Goal: Task Accomplishment & Management: Manage account settings

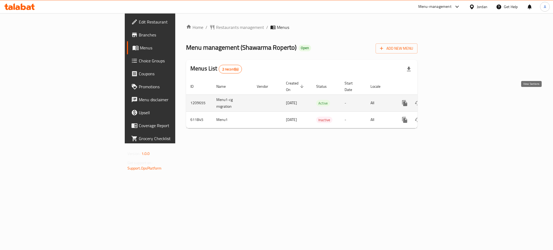
click at [450, 97] on link "enhanced table" at bounding box center [443, 103] width 13 height 13
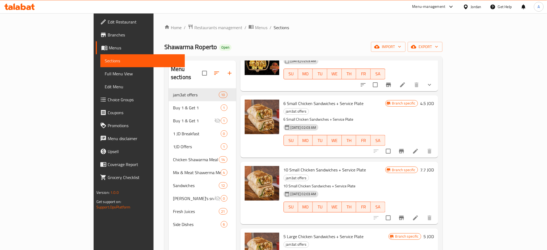
scroll to position [234, 0]
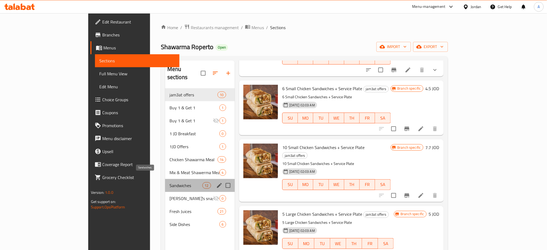
click at [170, 182] on span "Sandwiches" at bounding box center [186, 185] width 33 height 6
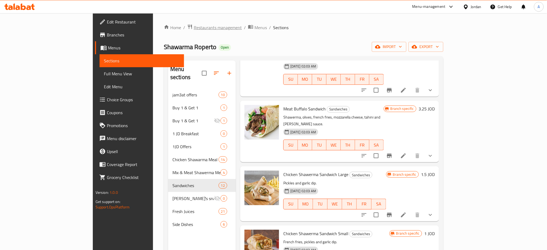
click at [194, 30] on span "Restaurants management" at bounding box center [218, 27] width 48 height 6
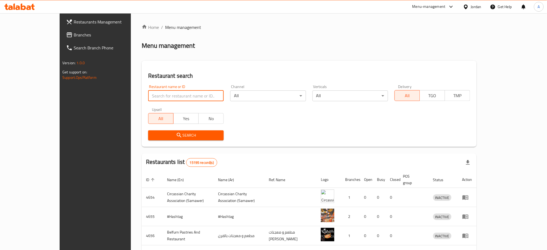
click at [188, 98] on input "search" at bounding box center [186, 95] width 76 height 11
type input "لبيبة"
click button "Search" at bounding box center [186, 135] width 76 height 10
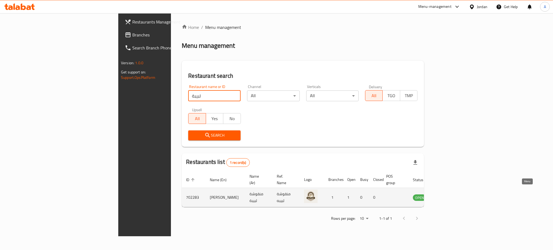
click at [448, 194] on icon "enhanced table" at bounding box center [444, 197] width 6 height 6
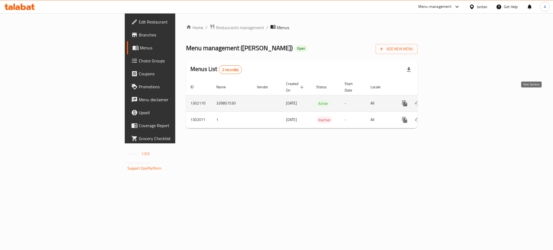
click at [447, 100] on icon "enhanced table" at bounding box center [443, 103] width 6 height 6
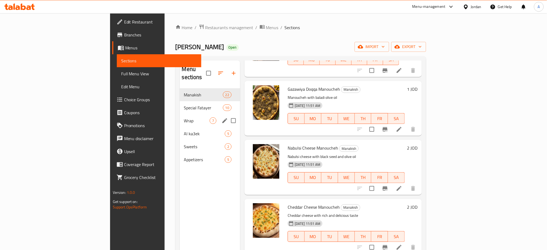
scroll to position [123, 0]
click at [184, 130] on span "Al ka3ek" at bounding box center [197, 133] width 26 height 6
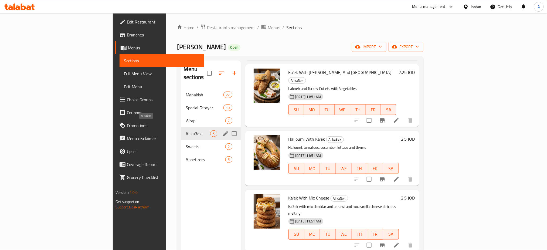
scroll to position [58, 0]
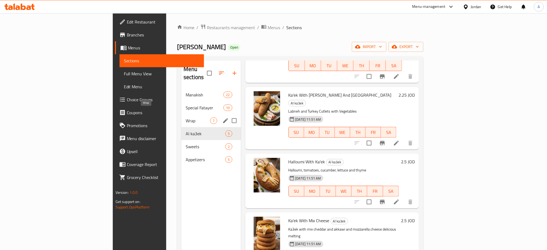
click at [186, 117] on span "Wrap" at bounding box center [198, 120] width 25 height 6
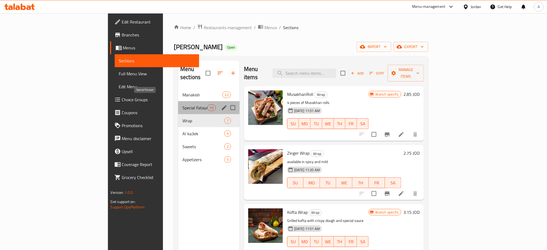
click at [183, 105] on span "Special Fatayer" at bounding box center [195, 108] width 25 height 6
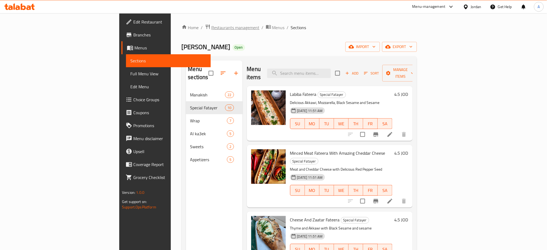
click at [212, 27] on span "Restaurants management" at bounding box center [236, 27] width 48 height 6
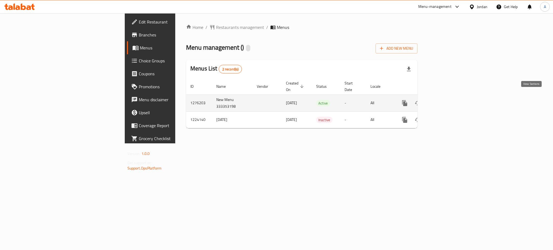
click at [447, 100] on icon "enhanced table" at bounding box center [443, 103] width 6 height 6
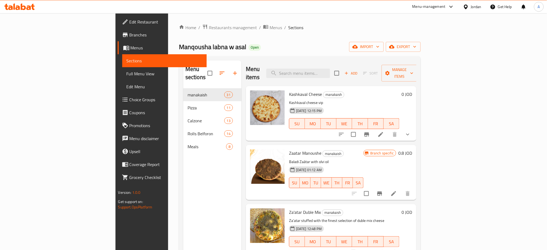
click at [432, 53] on div "Home / Restaurants management / Menus / Sections Manqousha labna w asal Open im…" at bounding box center [300, 169] width 264 height 312
click at [209, 29] on span "Restaurants management" at bounding box center [233, 27] width 48 height 6
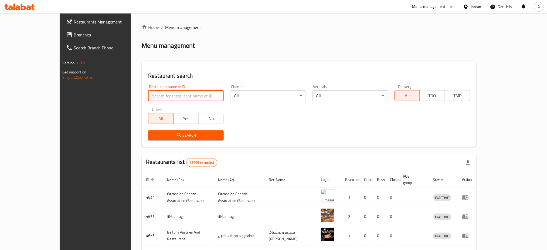
click at [194, 100] on input "search" at bounding box center [186, 95] width 76 height 11
type input "ة"
click button "Search" at bounding box center [186, 135] width 76 height 10
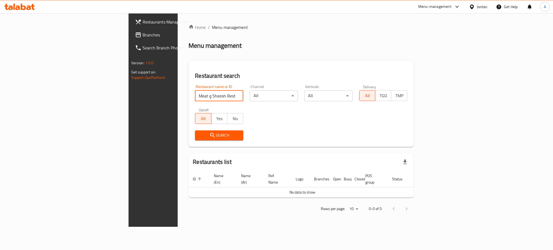
drag, startPoint x: 178, startPoint y: 91, endPoint x: 93, endPoint y: 85, distance: 85.3
click at [178, 85] on div "Home / Menu management Menu management Restaurant search Restaurant name or ID …" at bounding box center [301, 120] width 247 height 214
type input "ميت وشيش"
click button "Search" at bounding box center [219, 135] width 48 height 10
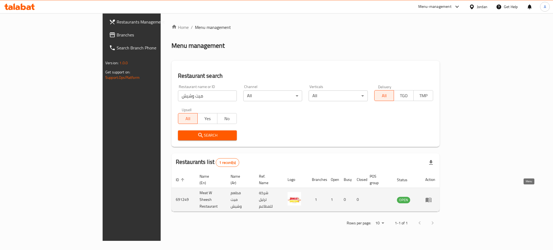
click at [432, 198] on icon "enhanced table" at bounding box center [429, 200] width 6 height 5
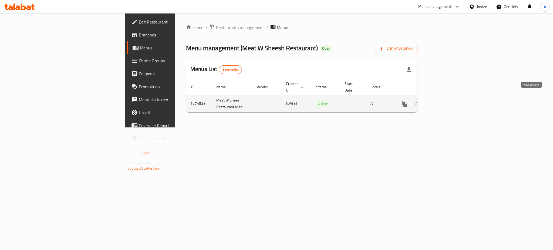
click at [450, 97] on link "enhanced table" at bounding box center [443, 103] width 13 height 13
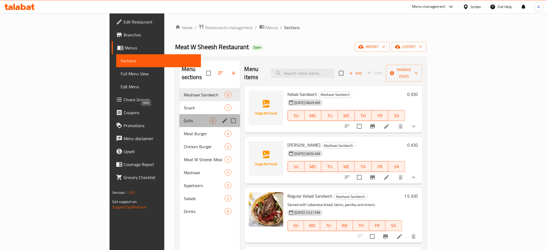
click at [184, 117] on span "Grills" at bounding box center [197, 120] width 26 height 6
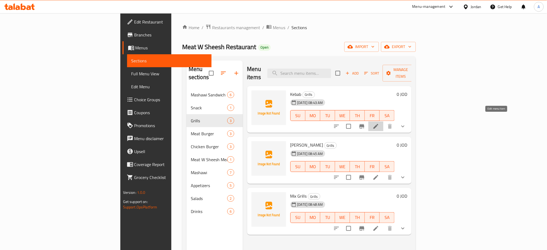
click at [379, 123] on icon at bounding box center [376, 126] width 6 height 6
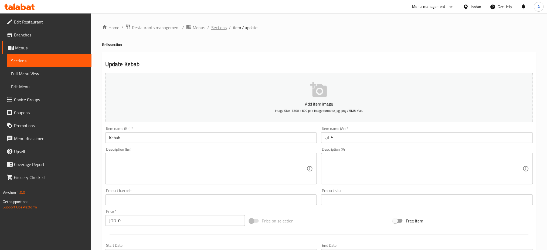
click at [225, 26] on span "Sections" at bounding box center [218, 27] width 15 height 6
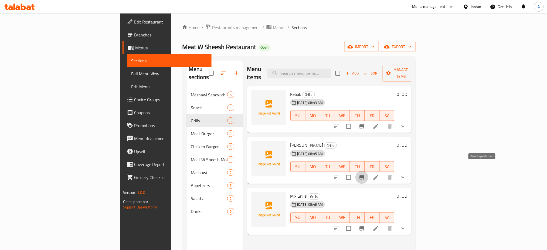
click at [369, 171] on button "Branch-specific-item" at bounding box center [362, 177] width 13 height 13
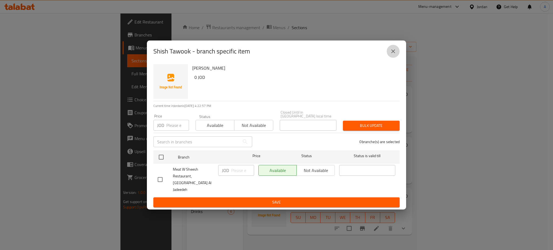
click at [390, 55] on icon "close" at bounding box center [393, 51] width 6 height 6
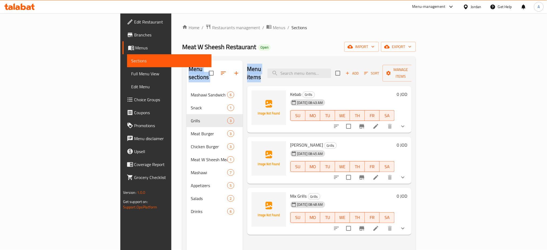
drag, startPoint x: 390, startPoint y: 56, endPoint x: 242, endPoint y: 34, distance: 149.2
click at [357, 45] on div "Home / Restaurants management / Menus / Sections Meat W Sheesh Restaurant Open …" at bounding box center [299, 169] width 234 height 291
click at [134, 33] on span "Branches" at bounding box center [170, 35] width 73 height 6
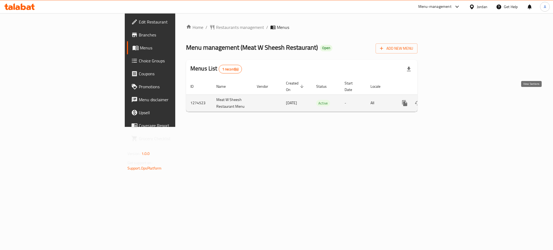
click at [450, 97] on link "enhanced table" at bounding box center [443, 103] width 13 height 13
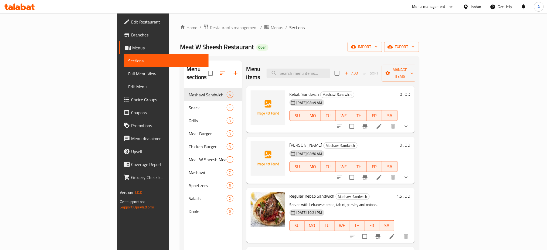
click at [346, 60] on div "Menu sections Mashawi Sandwich 6 Snack 1 Grills 3 Meat Burger 3 Chicken Burger …" at bounding box center [299, 185] width 239 height 259
click at [331, 69] on input "search" at bounding box center [299, 73] width 64 height 9
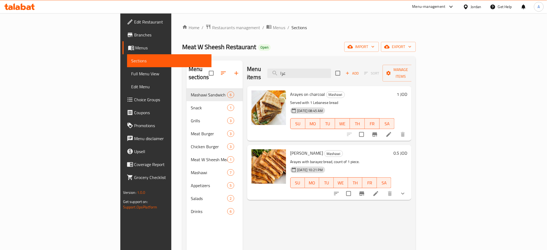
type input "عرا"
click at [369, 189] on button "Branch-specific-item" at bounding box center [362, 193] width 13 height 13
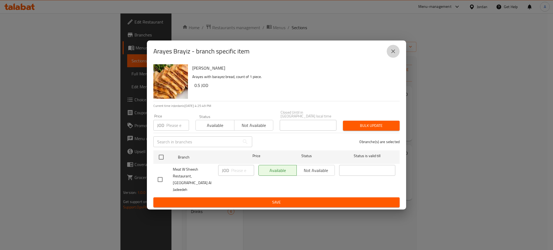
click at [396, 55] on icon "close" at bounding box center [393, 51] width 6 height 6
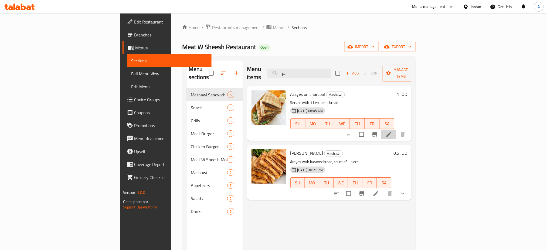
click at [397, 130] on li at bounding box center [389, 135] width 15 height 10
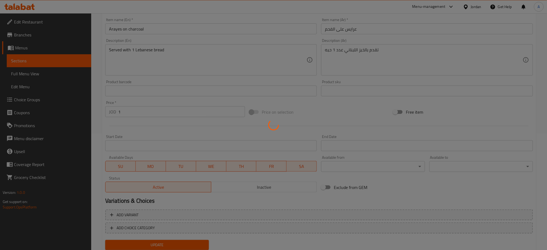
scroll to position [134, 0]
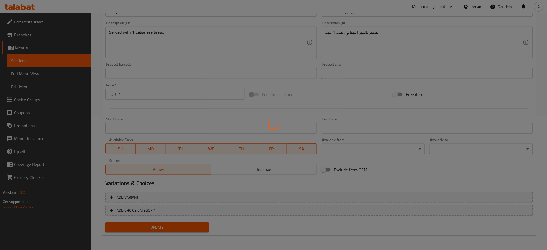
click at [171, 92] on div at bounding box center [273, 125] width 547 height 250
click at [171, 97] on div at bounding box center [273, 125] width 547 height 250
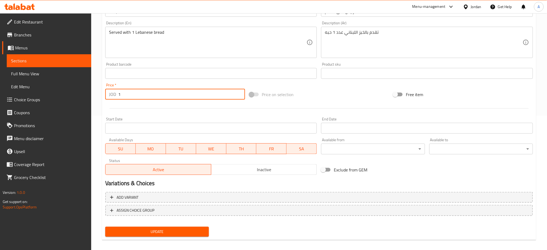
click at [171, 97] on input "1" at bounding box center [181, 94] width 127 height 11
type input "0.75"
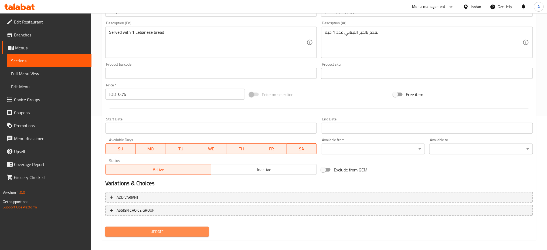
click at [143, 229] on span "Update" at bounding box center [157, 231] width 95 height 7
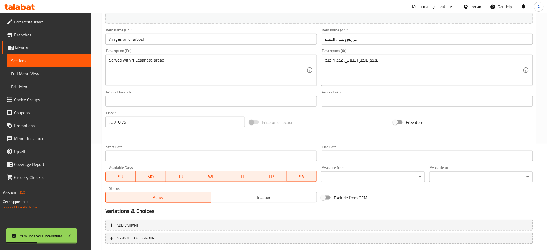
scroll to position [0, 0]
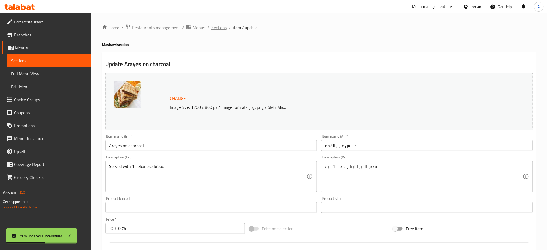
click at [222, 28] on span "Sections" at bounding box center [218, 27] width 15 height 6
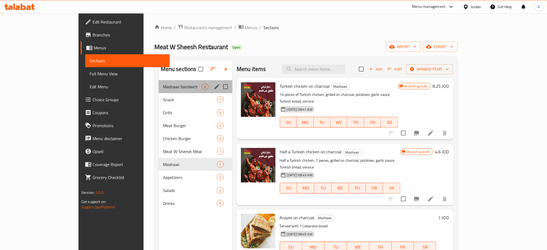
click at [179, 81] on div "Mashawi Sandwich 6" at bounding box center [196, 86] width 74 height 13
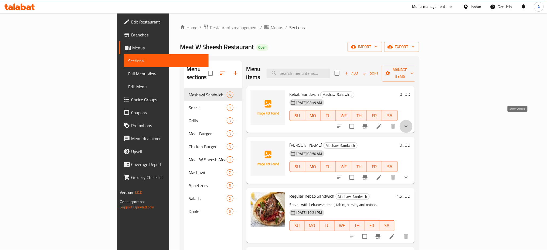
click at [410, 123] on icon "show more" at bounding box center [406, 126] width 6 height 6
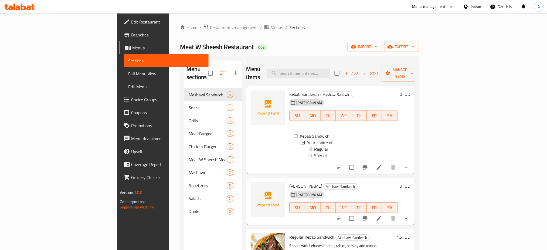
scroll to position [1, 0]
click at [387, 164] on li at bounding box center [379, 168] width 15 height 10
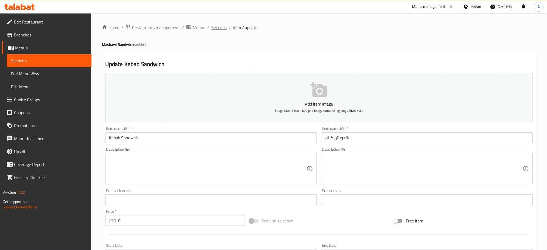
click at [221, 29] on span "Sections" at bounding box center [218, 27] width 15 height 6
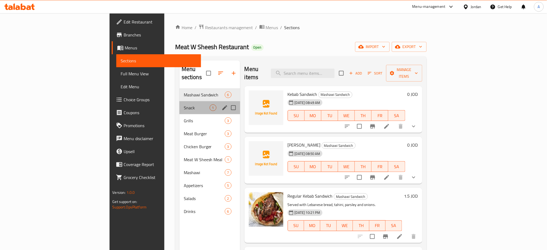
click at [180, 101] on div "Snack 1" at bounding box center [210, 107] width 61 height 13
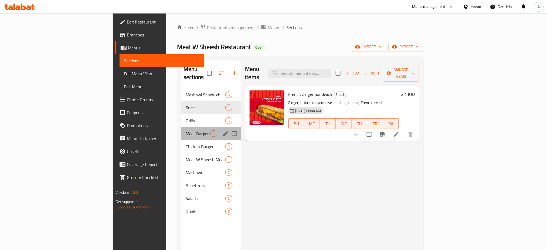
click at [181, 127] on div "Meat Burger 3" at bounding box center [210, 133] width 59 height 13
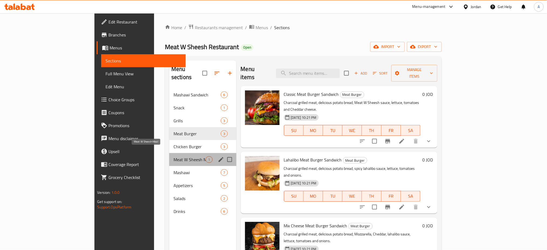
click at [174, 156] on span "Meat W Sheesh Meal" at bounding box center [190, 159] width 32 height 6
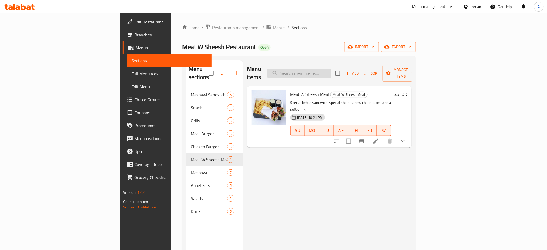
click at [316, 69] on input "search" at bounding box center [300, 73] width 64 height 9
type input "س"
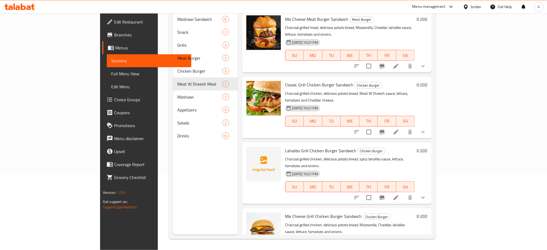
scroll to position [522, 0]
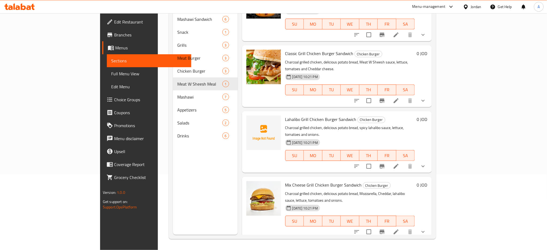
type input "sandwich"
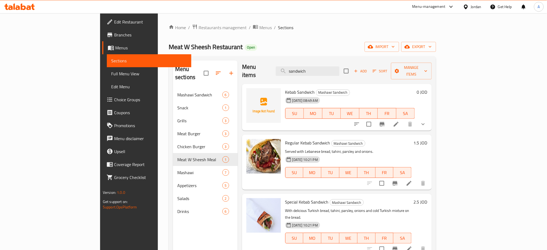
scroll to position [0, 0]
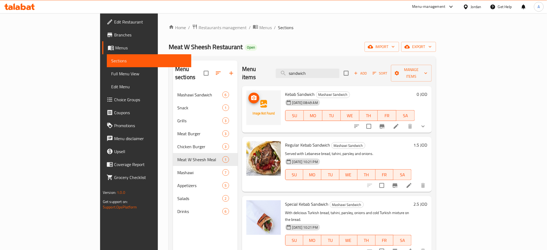
click at [247, 93] on img at bounding box center [264, 107] width 35 height 35
click at [247, 212] on img at bounding box center [264, 217] width 35 height 35
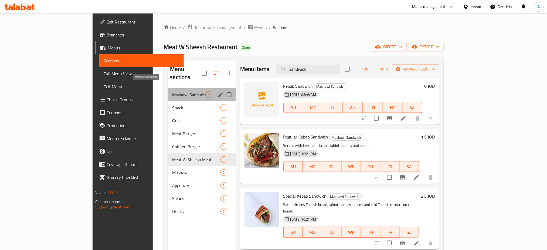
click at [172, 92] on span "Mashawi Sandwich" at bounding box center [188, 95] width 33 height 6
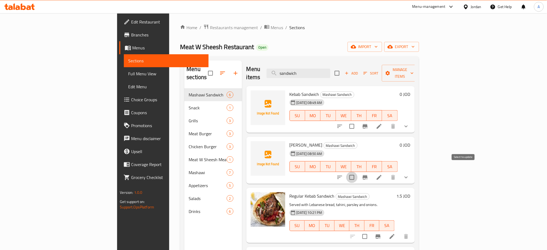
click at [358, 172] on input "checkbox" at bounding box center [351, 177] width 11 height 11
checkbox input "true"
click at [358, 121] on input "checkbox" at bounding box center [351, 126] width 11 height 11
click at [414, 69] on span "Manage items" at bounding box center [400, 73] width 28 height 14
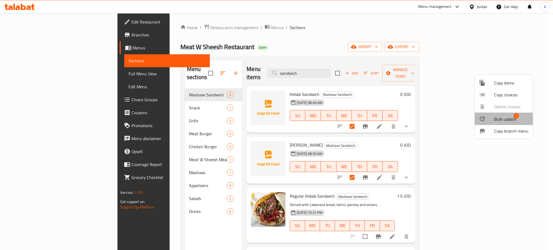
click at [502, 120] on span "Bulk update" at bounding box center [505, 119] width 22 height 6
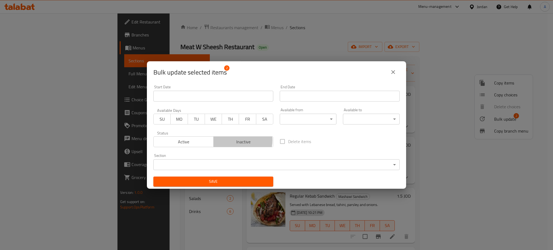
click at [231, 140] on span "Inactive" at bounding box center [244, 142] width 56 height 8
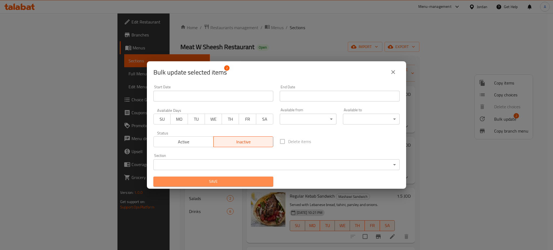
click at [244, 181] on span "Save" at bounding box center [213, 181] width 111 height 7
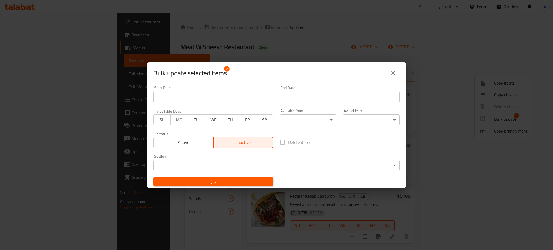
checkbox input "false"
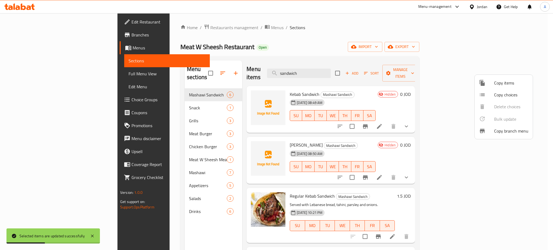
click at [515, 187] on div at bounding box center [276, 125] width 553 height 250
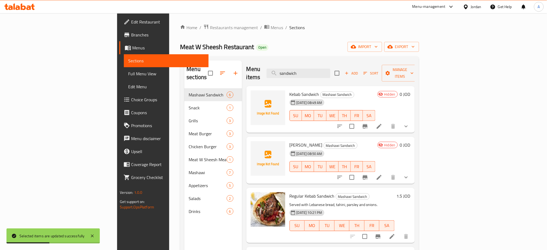
click at [411, 192] on h6 "1.5 JOD" at bounding box center [404, 196] width 14 height 8
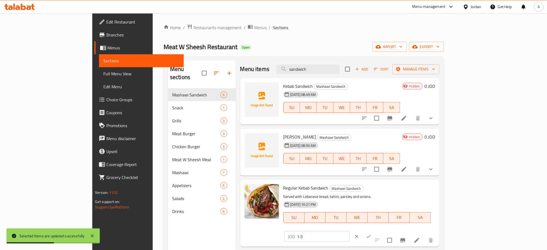
drag, startPoint x: 474, startPoint y: 192, endPoint x: 387, endPoint y: 205, distance: 87.9
click at [387, 205] on div "Regular Kebab Sandwich Mashawi Sandwich Served with Lebanese bread, tahini, par…" at bounding box center [359, 213] width 156 height 62
type input "1"
click at [375, 231] on div at bounding box center [363, 237] width 24 height 12
click at [372, 234] on icon "ok" at bounding box center [368, 236] width 5 height 5
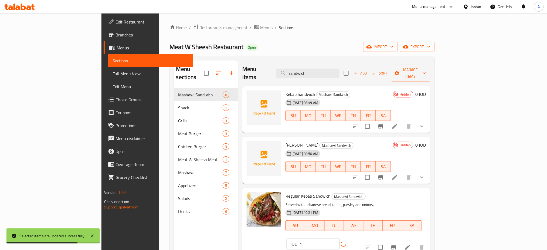
scroll to position [101, 0]
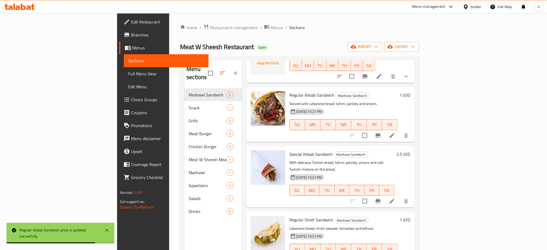
click at [411, 150] on h6 "2.5 JOD" at bounding box center [404, 154] width 14 height 8
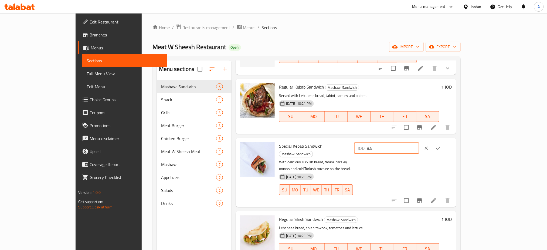
drag, startPoint x: 486, startPoint y: 147, endPoint x: 433, endPoint y: 146, distance: 52.4
click at [420, 146] on input "8.5" at bounding box center [393, 148] width 52 height 11
type input "8"
type input "1.5"
click at [441, 148] on icon "ok" at bounding box center [438, 148] width 5 height 5
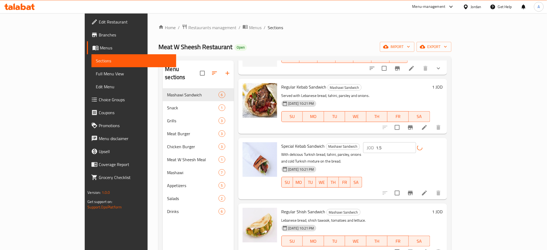
scroll to position [76, 0]
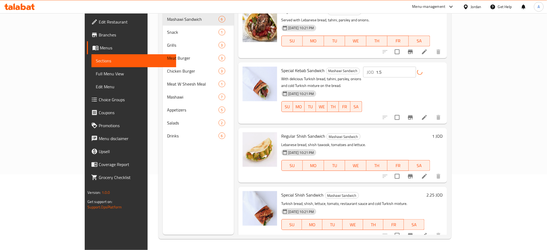
click at [443, 191] on h6 "2.25 JOD" at bounding box center [435, 195] width 16 height 8
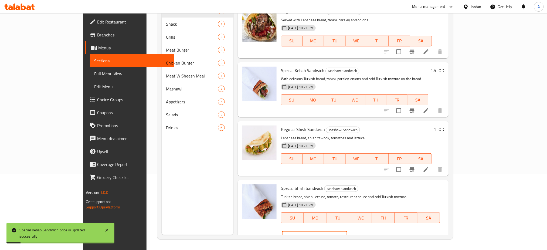
drag, startPoint x: 480, startPoint y: 188, endPoint x: 424, endPoint y: 188, distance: 56.2
click at [424, 188] on div "Special Shish Sandwich Mashawi Sandwich Turkish bread, shish, lettuce, tomato, …" at bounding box center [363, 213] width 168 height 62
type input "1.5"
click at [372, 231] on button "ok" at bounding box center [366, 237] width 12 height 12
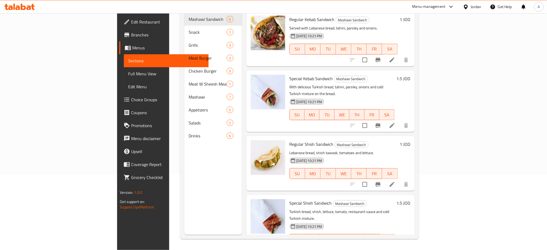
click at [430, 55] on div "Home / Restaurants management / Menus / Sections Meat W Sheesh Restaurant Open …" at bounding box center [299, 94] width 261 height 312
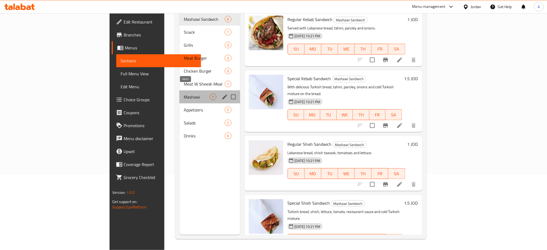
click at [210, 95] on span "7" at bounding box center [213, 97] width 6 height 5
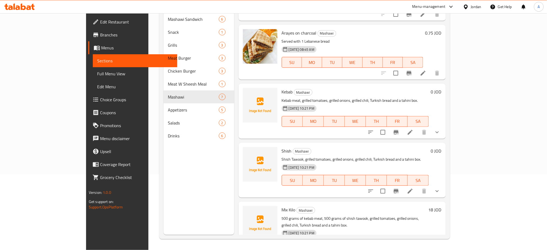
scroll to position [110, 0]
click at [389, 126] on input "checkbox" at bounding box center [383, 131] width 11 height 11
checkbox input "true"
click at [389, 185] on input "checkbox" at bounding box center [383, 190] width 11 height 11
checkbox input "true"
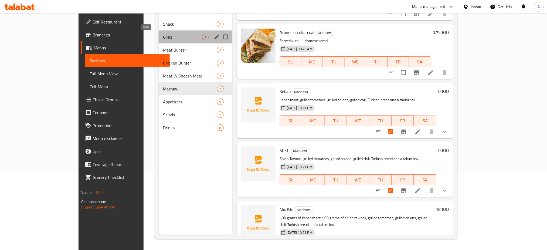
click at [163, 39] on span "Grills" at bounding box center [182, 37] width 39 height 6
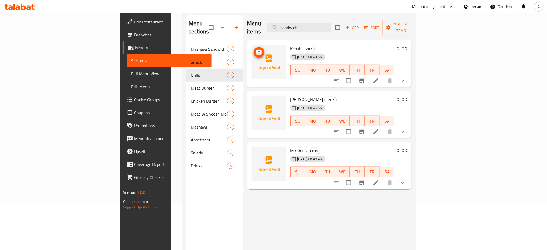
scroll to position [45, 0]
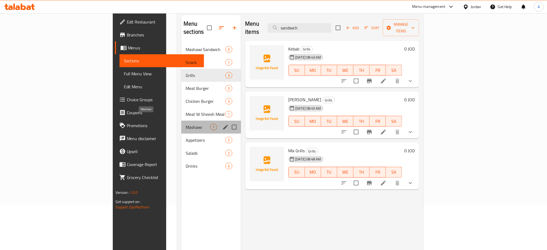
click at [186, 124] on span "Mashawi" at bounding box center [198, 127] width 25 height 6
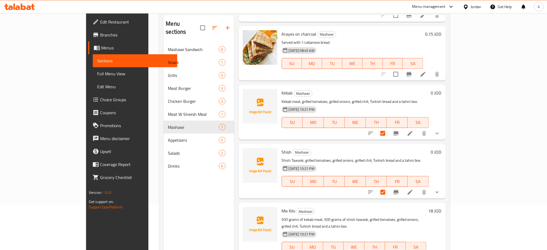
scroll to position [176, 0]
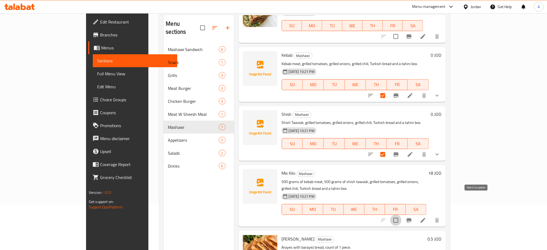
click at [402, 215] on input "checkbox" at bounding box center [395, 220] width 11 height 11
checkbox input "true"
click at [418, 150] on li at bounding box center [410, 155] width 15 height 10
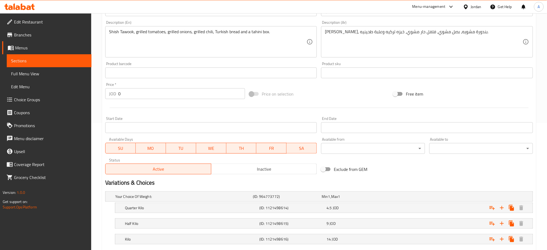
scroll to position [159, 0]
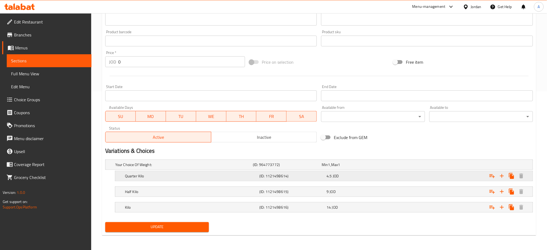
click at [390, 169] on div "4.5 JOD" at bounding box center [355, 165] width 69 height 8
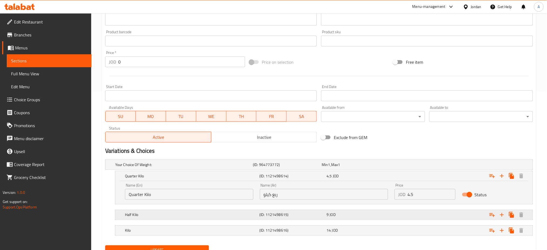
click at [412, 166] on div "Expand" at bounding box center [459, 165] width 138 height 2
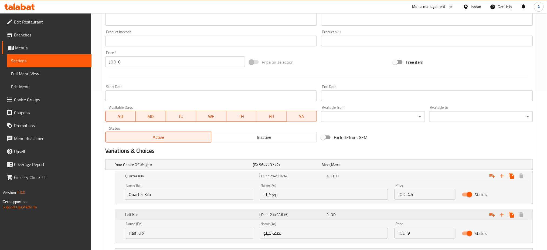
click at [412, 182] on div "Expand" at bounding box center [460, 176] width 134 height 12
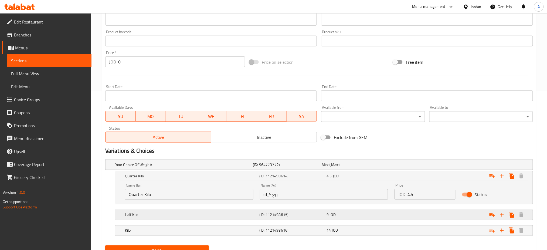
click at [408, 166] on div "Expand" at bounding box center [459, 165] width 138 height 2
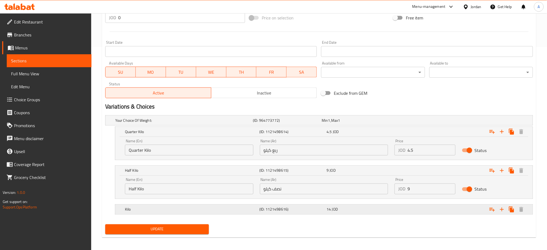
scroll to position [205, 0]
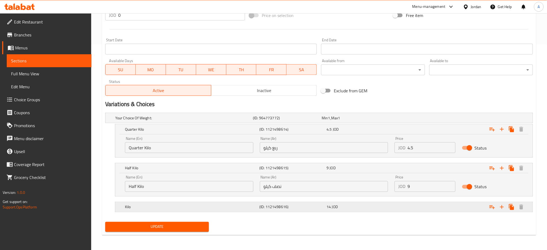
click at [406, 215] on nav at bounding box center [319, 215] width 428 height 4
click at [409, 119] on div "Expand" at bounding box center [459, 118] width 138 height 2
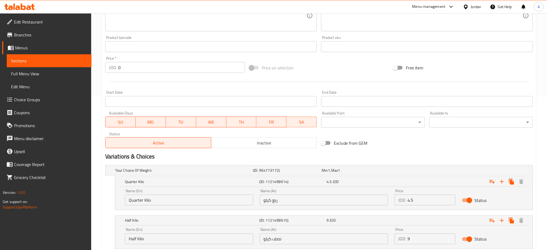
scroll to position [170, 0]
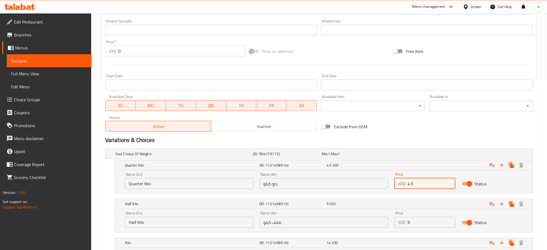
drag, startPoint x: 421, startPoint y: 186, endPoint x: 373, endPoint y: 187, distance: 48.1
click at [373, 187] on div "Name (En) Quarter Kilo Name (En) Name (Ar) ربع كيلو Name (Ar) Price JOD 4.5 Pri…" at bounding box center [324, 180] width 405 height 23
type input "2.5"
drag, startPoint x: 427, startPoint y: 223, endPoint x: 370, endPoint y: 223, distance: 57.2
click at [370, 223] on div "Name (En) Half Kilo Name (En) Name (Ar) نصف كيلو Name (Ar) Price JOD 9 Price St…" at bounding box center [324, 219] width 405 height 23
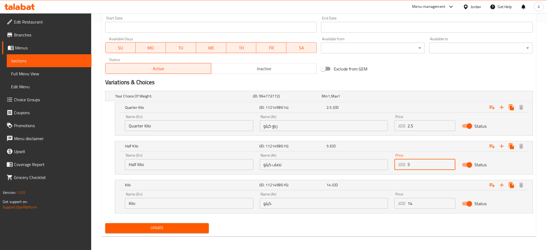
scroll to position [228, 0]
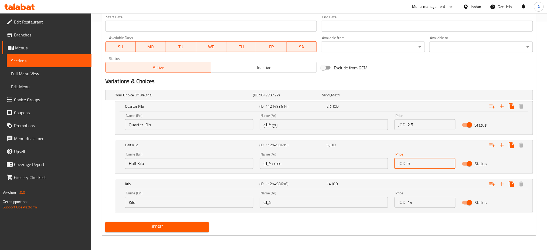
type input "5"
drag, startPoint x: 404, startPoint y: 199, endPoint x: 364, endPoint y: 199, distance: 40.0
click at [364, 199] on div "Name (En) Kilo Name (En) Name (Ar) كيلو Name (Ar) Price JOD 14 Price Status" at bounding box center [324, 199] width 405 height 23
type input "0"
type input "10"
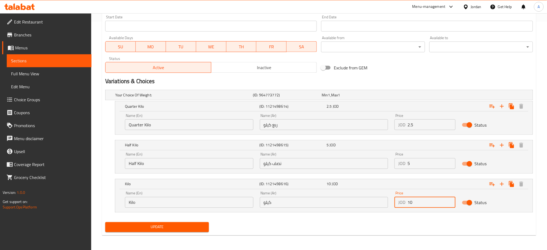
click at [184, 229] on span "Update" at bounding box center [157, 227] width 95 height 7
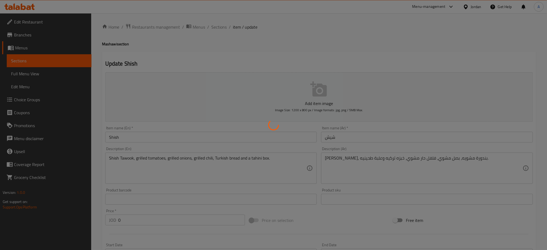
scroll to position [0, 0]
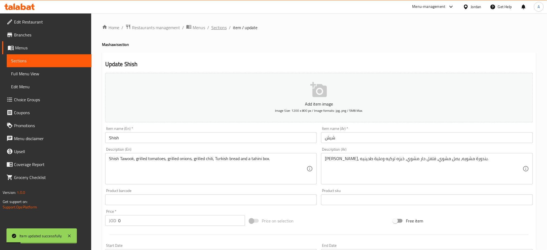
click at [223, 26] on span "Sections" at bounding box center [218, 27] width 15 height 6
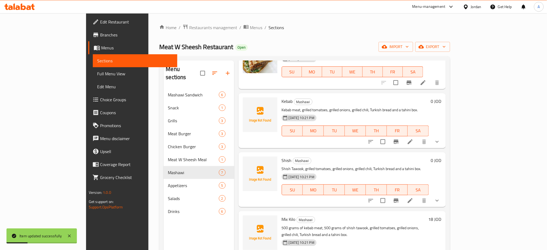
scroll to position [176, 0]
click at [418, 136] on li at bounding box center [410, 141] width 15 height 10
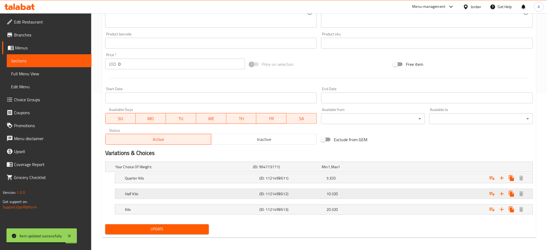
scroll to position [159, 0]
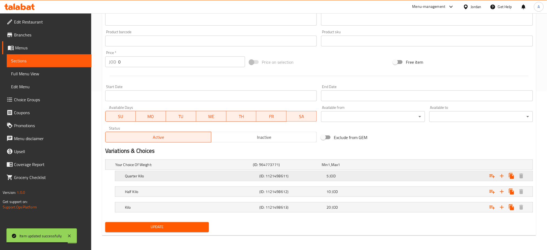
click at [402, 166] on div "Expand" at bounding box center [459, 165] width 138 height 2
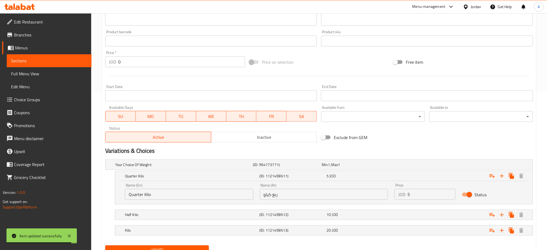
click at [409, 205] on nav at bounding box center [319, 207] width 428 height 4
click at [407, 166] on div "Expand" at bounding box center [459, 165] width 138 height 2
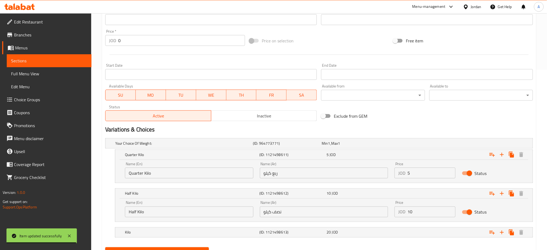
scroll to position [195, 0]
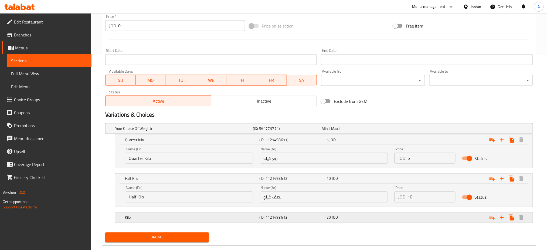
click at [400, 130] on div "Expand" at bounding box center [459, 128] width 138 height 2
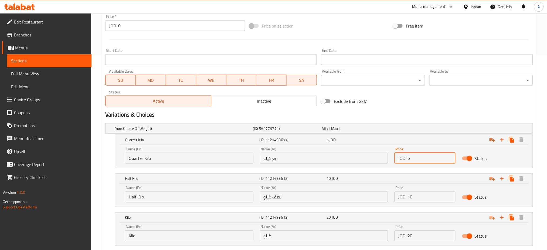
drag, startPoint x: 413, startPoint y: 160, endPoint x: 384, endPoint y: 160, distance: 28.9
click at [387, 160] on div "Name (En) Quarter Kilo Name (En) Name (Ar) ربع كيلو Name (Ar) Price JOD 5 Price…" at bounding box center [324, 155] width 405 height 23
type input "2.5"
drag, startPoint x: 403, startPoint y: 202, endPoint x: 392, endPoint y: 202, distance: 11.1
click at [393, 202] on div "Price JOD 10 Price" at bounding box center [426, 194] width 68 height 23
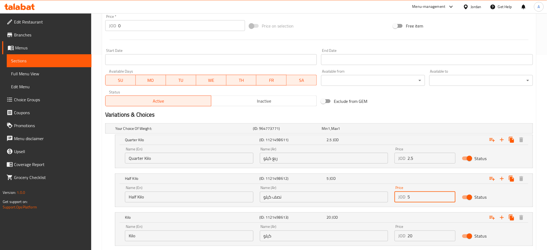
type input "5"
drag, startPoint x: 402, startPoint y: 236, endPoint x: 374, endPoint y: 233, distance: 28.8
click at [374, 236] on div "Name (En) Kilo Name (En) Name (Ar) كيلو Name (Ar) Price JOD 20 Price Status" at bounding box center [324, 233] width 405 height 23
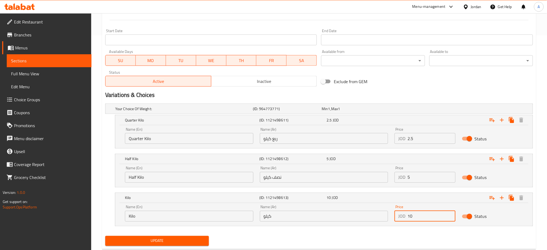
scroll to position [228, 0]
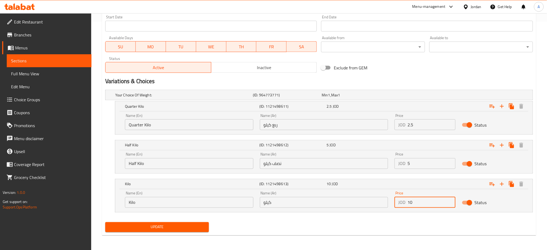
type input "10"
click at [199, 230] on span "Update" at bounding box center [157, 227] width 95 height 7
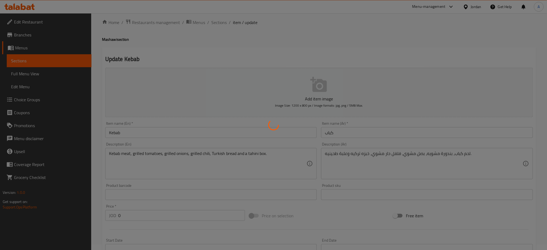
scroll to position [0, 0]
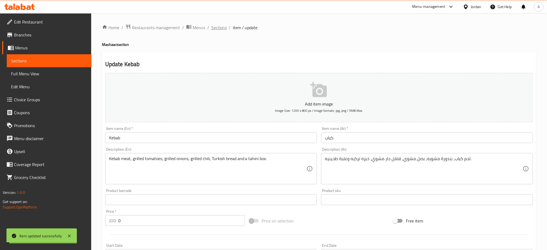
click at [223, 25] on span "Sections" at bounding box center [218, 27] width 15 height 6
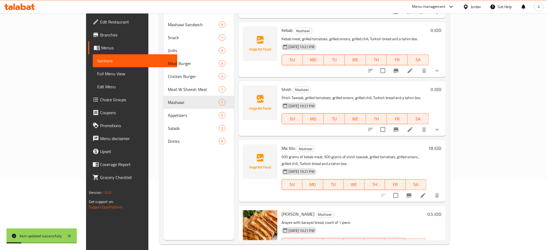
scroll to position [72, 0]
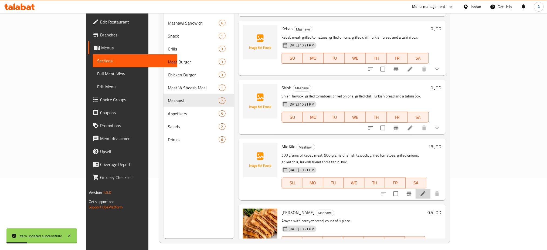
click at [431, 189] on li at bounding box center [423, 194] width 15 height 10
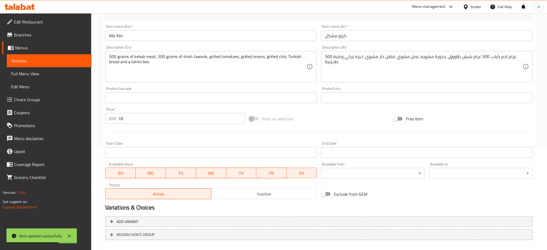
scroll to position [22, 0]
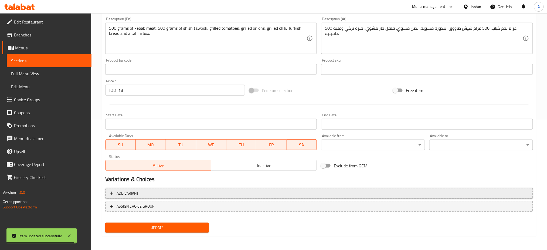
click at [227, 198] on button "Add variant" at bounding box center [319, 193] width 428 height 11
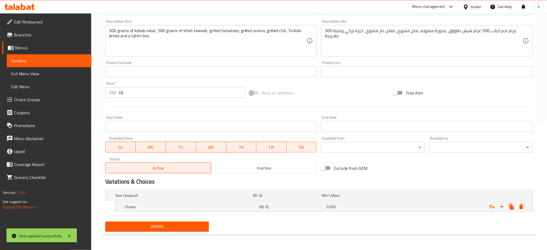
scroll to position [127, 0]
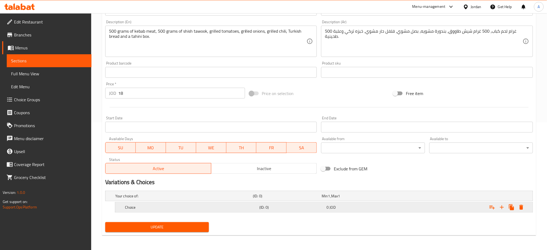
click at [225, 200] on div "Choice" at bounding box center [183, 196] width 138 height 8
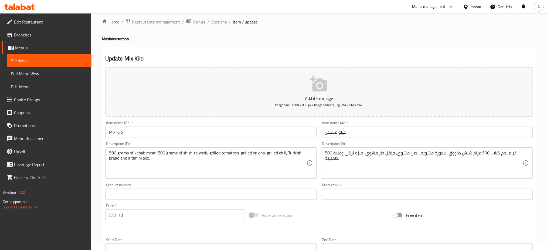
scroll to position [0, 0]
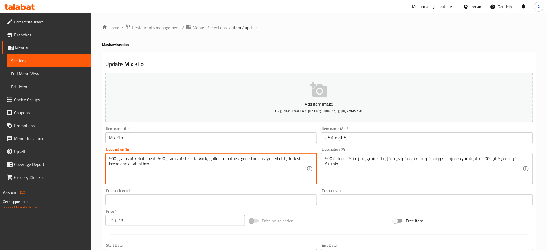
drag, startPoint x: 220, startPoint y: 172, endPoint x: 68, endPoint y: 144, distance: 154.5
click at [364, 167] on textarea "500 غرام لحم كباب، 500 غرام شيش طاووق، بندورة مشويه، بصل مشوي، فلفل حار مشوي، خ…" at bounding box center [424, 169] width 198 height 26
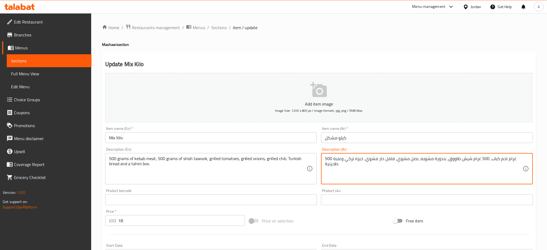
drag, startPoint x: 365, startPoint y: 167, endPoint x: 387, endPoint y: 149, distance: 28.3
click at [387, 149] on div "Description (Ar) 500 غرام لحم كباب، 500 غرام شيش طاووق، بندورة مشويه، بصل مشوي،…" at bounding box center [427, 165] width 212 height 37
click at [223, 26] on span "Sections" at bounding box center [218, 27] width 15 height 6
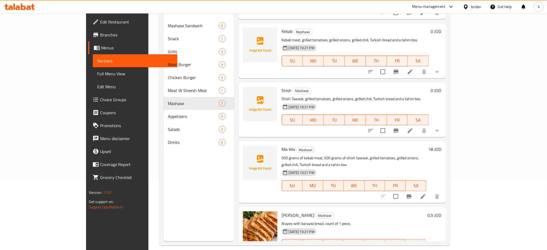
scroll to position [72, 0]
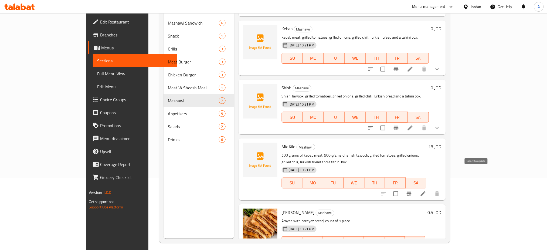
click at [402, 188] on input "checkbox" at bounding box center [395, 193] width 11 height 11
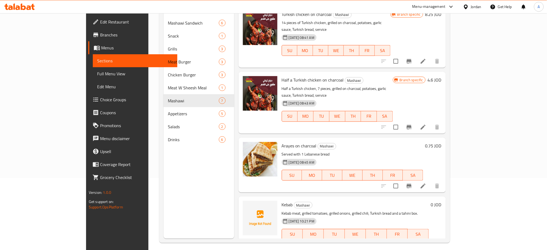
scroll to position [0, 0]
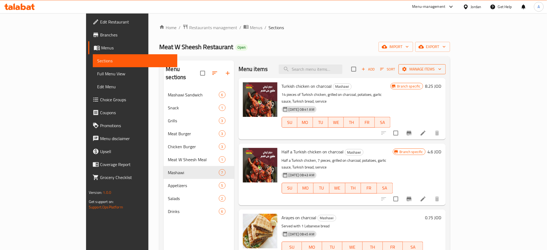
click at [442, 70] on span "Manage items" at bounding box center [422, 69] width 39 height 7
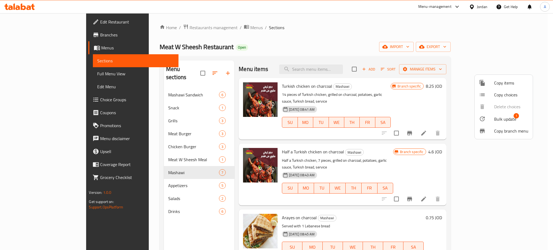
click at [499, 120] on span "Bulk update" at bounding box center [505, 119] width 22 height 6
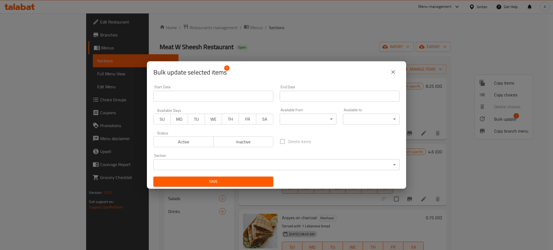
click at [258, 141] on span "Inactive" at bounding box center [244, 142] width 56 height 8
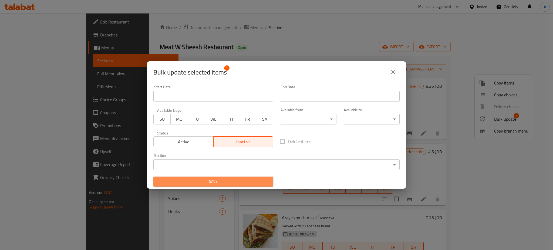
click at [244, 185] on button "Save" at bounding box center [213, 182] width 120 height 10
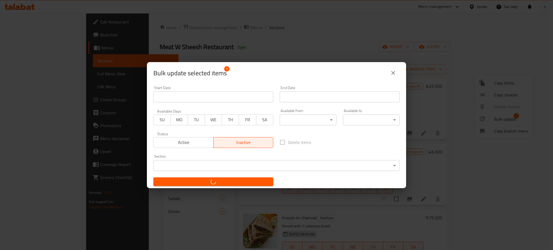
checkbox input "false"
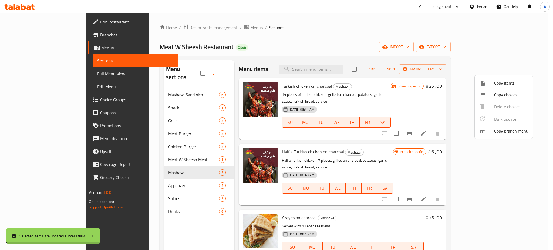
click at [129, 114] on div at bounding box center [276, 125] width 553 height 250
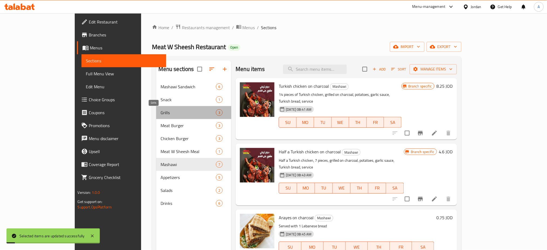
click at [161, 114] on span "Grills" at bounding box center [189, 112] width 56 height 6
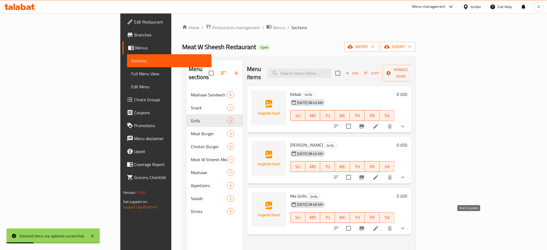
click at [355, 223] on input "checkbox" at bounding box center [348, 228] width 11 height 11
click at [415, 69] on span "Manage items" at bounding box center [401, 73] width 28 height 14
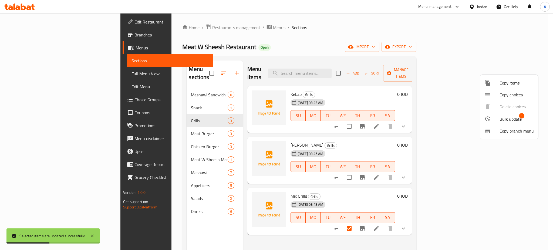
click at [513, 116] on span "Bulk update" at bounding box center [511, 119] width 22 height 6
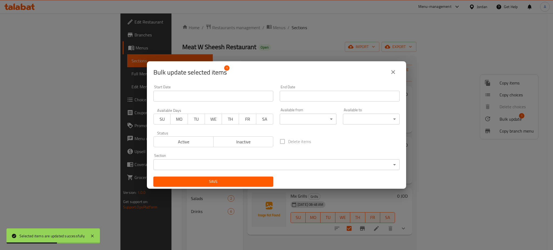
click at [285, 166] on body "Selected items are updated successfully ​ Menu-management Jordan Get Help A Edi…" at bounding box center [276, 131] width 553 height 237
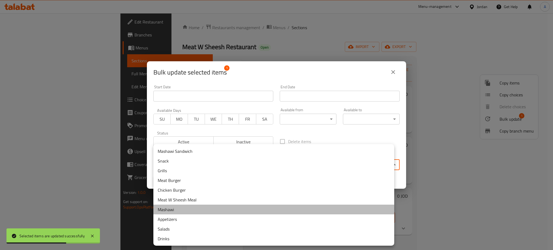
click at [252, 211] on li "Mashawi" at bounding box center [273, 210] width 241 height 10
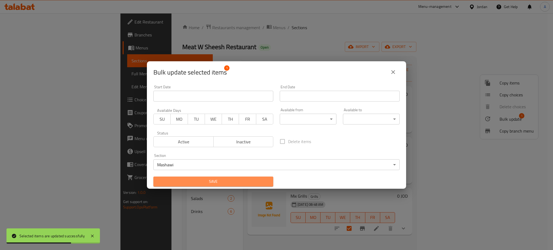
click at [222, 181] on span "Save" at bounding box center [213, 181] width 111 height 7
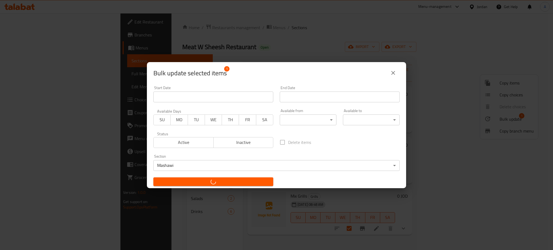
checkbox input "false"
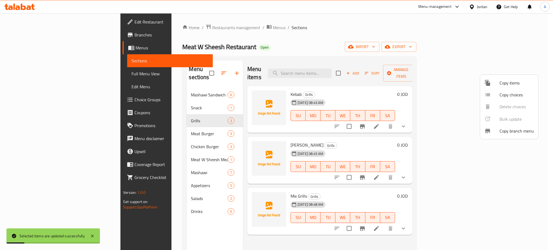
click at [128, 112] on div at bounding box center [276, 125] width 553 height 250
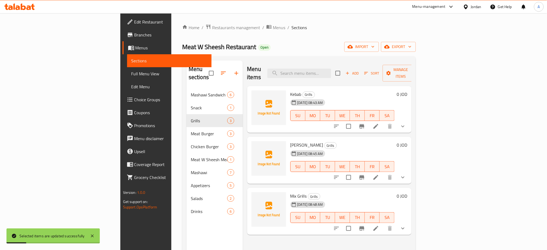
click at [191, 117] on span "Grills" at bounding box center [209, 120] width 36 height 6
click at [191, 130] on span "Meat Burger" at bounding box center [209, 133] width 36 height 6
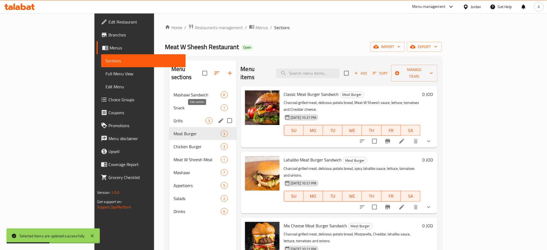
click at [218, 117] on icon "edit" at bounding box center [221, 120] width 6 height 6
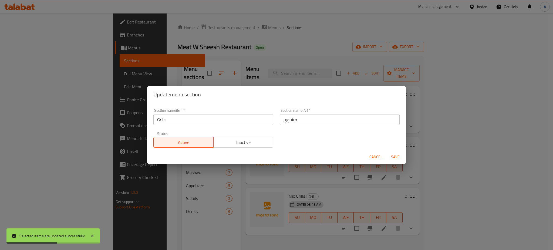
click at [257, 139] on span "Inactive" at bounding box center [244, 143] width 56 height 8
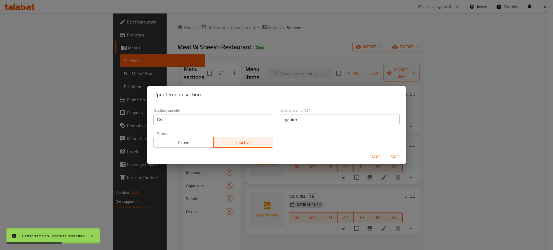
click at [391, 156] on span "Save" at bounding box center [395, 157] width 13 height 7
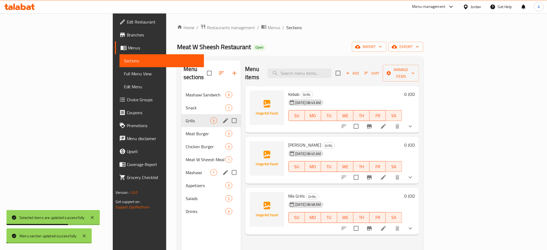
click at [181, 166] on div "Mashawi 7" at bounding box center [210, 172] width 59 height 13
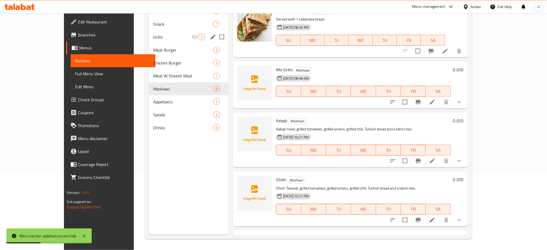
scroll to position [104, 0]
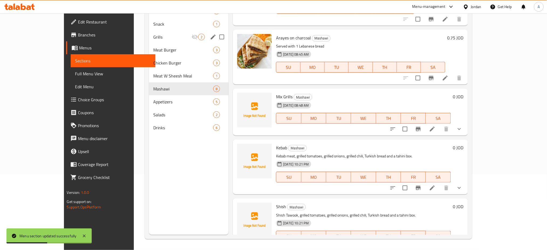
click at [436, 126] on icon at bounding box center [432, 129] width 6 height 6
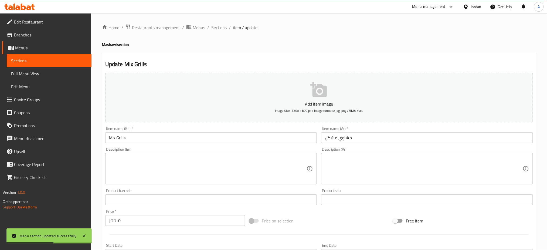
click at [215, 164] on textarea at bounding box center [208, 169] width 198 height 26
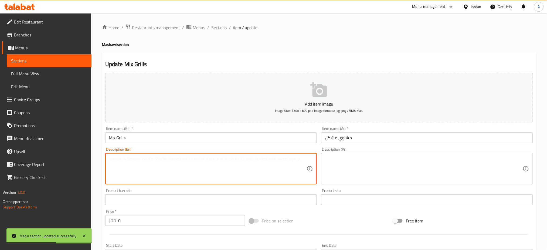
paste textarea "500 غرام لحم كباب، 500 غرام شيش طاووق، بندورة مشويه، بصل مشوي، فلفل حار مشوي، خ…"
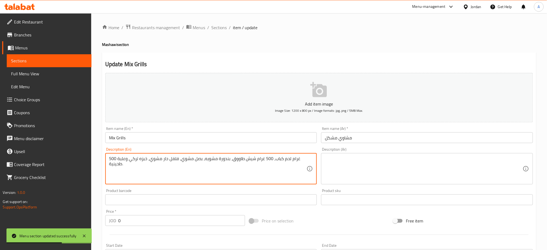
type textarea "500 غرام لحم كباب، 500 غرام شيش طاووق، بندورة مشويه، بصل مشوي، فلفل حار مشوي، خ…"
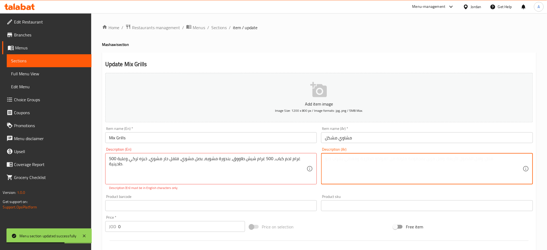
click at [362, 164] on textarea at bounding box center [424, 169] width 198 height 26
paste textarea "500 غرام لحم كباب، 500 غرام شيش طاووق، بندورة مشويه، بصل مشوي، فلفل حار مشوي، خ…"
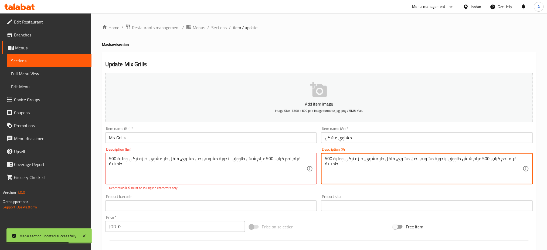
type textarea "500 غرام لحم كباب، 500 غرام شيش طاووق، بندورة مشويه، بصل مشوي، فلفل حار مشوي، خ…"
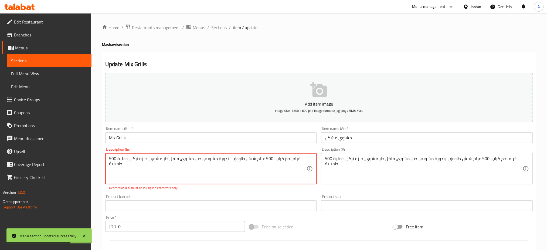
drag, startPoint x: 234, startPoint y: 170, endPoint x: 18, endPoint y: 98, distance: 227.7
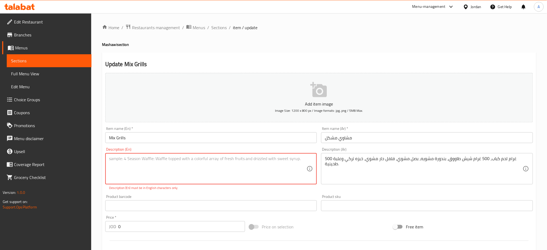
paste textarea "500 grams of kebab meat, 500 grams of shish tawook, grilled tomatoes, grilled o…"
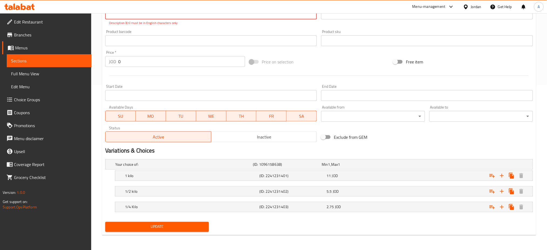
type textarea "500 grams of kebab meat, 500 grams of shish tawook, grilled tomatoes, grilled o…"
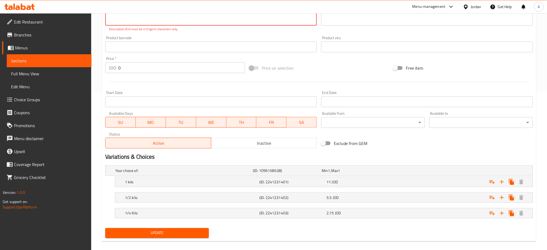
click at [183, 220] on nav at bounding box center [319, 222] width 428 height 4
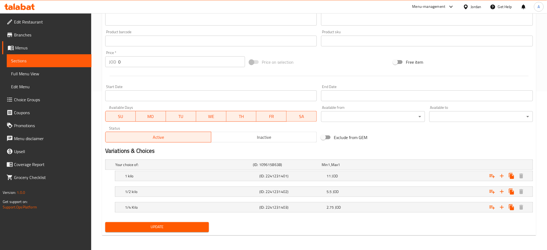
click at [182, 224] on span "Update" at bounding box center [157, 227] width 95 height 7
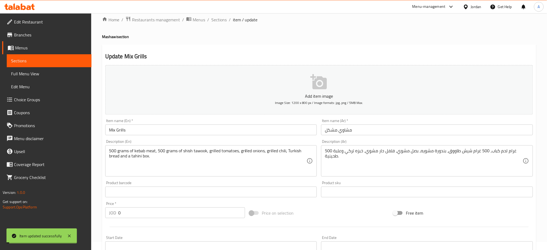
scroll to position [0, 0]
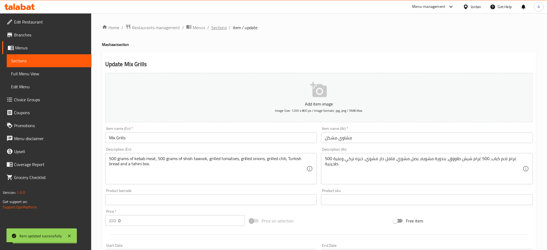
click at [217, 24] on span "Sections" at bounding box center [218, 27] width 15 height 6
